Goal: Navigation & Orientation: Find specific page/section

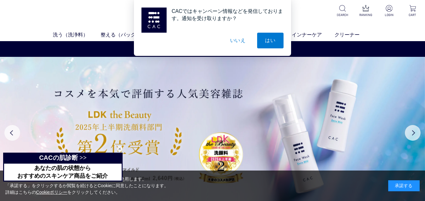
click at [407, 185] on div "承諾する" at bounding box center [404, 186] width 31 height 11
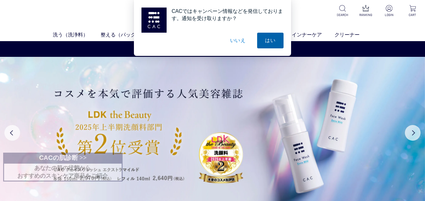
click at [268, 40] on button "はい" at bounding box center [270, 41] width 26 height 16
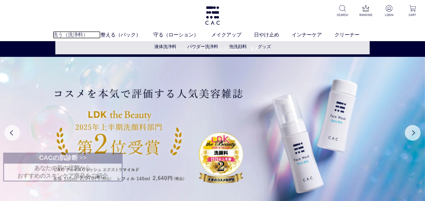
click at [67, 34] on link "洗う（洗浄料）" at bounding box center [77, 35] width 48 height 8
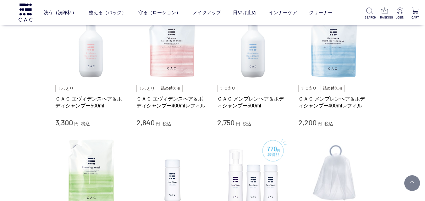
scroll to position [302, 0]
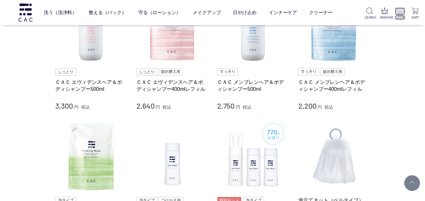
click at [401, 10] on img at bounding box center [400, 11] width 7 height 7
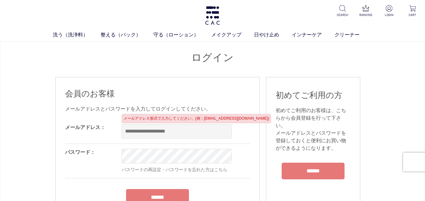
click at [126, 130] on input "email" at bounding box center [177, 131] width 110 height 14
type input "**********"
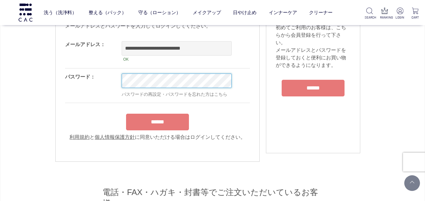
scroll to position [50, 0]
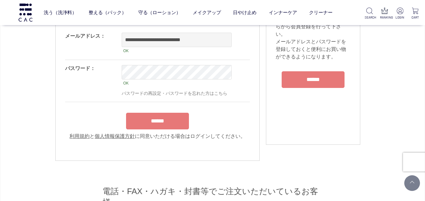
click at [172, 113] on form "**********" at bounding box center [157, 84] width 185 height 113
click at [168, 124] on input "******" at bounding box center [157, 121] width 63 height 17
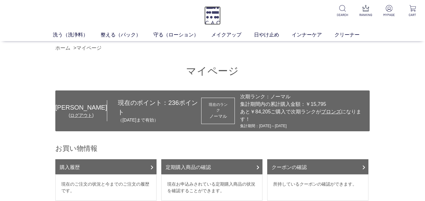
click at [215, 16] on img at bounding box center [213, 15] width 16 height 19
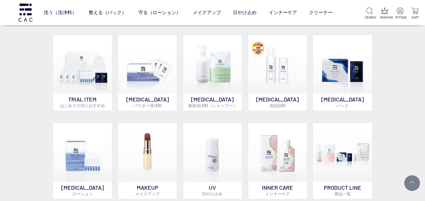
scroll to position [361, 0]
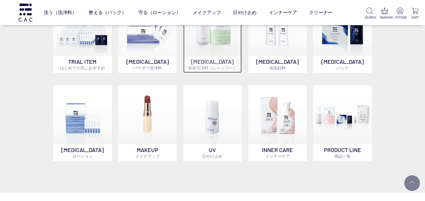
click at [218, 56] on img at bounding box center [212, 26] width 59 height 59
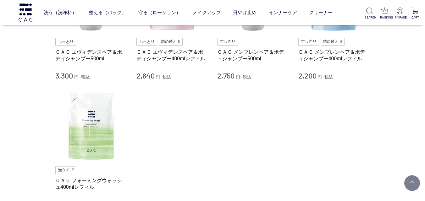
scroll to position [143, 0]
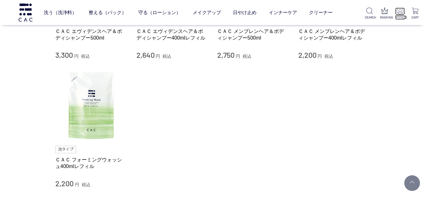
click at [401, 10] on img at bounding box center [400, 11] width 7 height 7
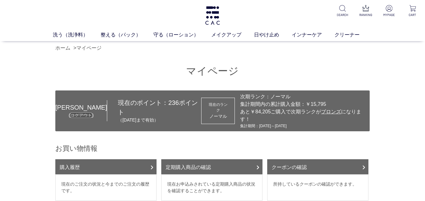
click at [79, 113] on link "ログアウト" at bounding box center [81, 115] width 22 height 5
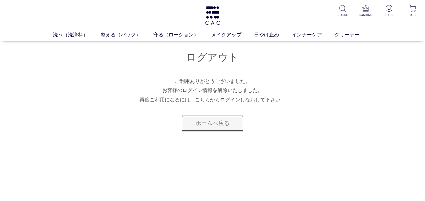
click at [223, 128] on link "ホームへ戻る" at bounding box center [212, 123] width 63 height 17
